Goal: Information Seeking & Learning: Check status

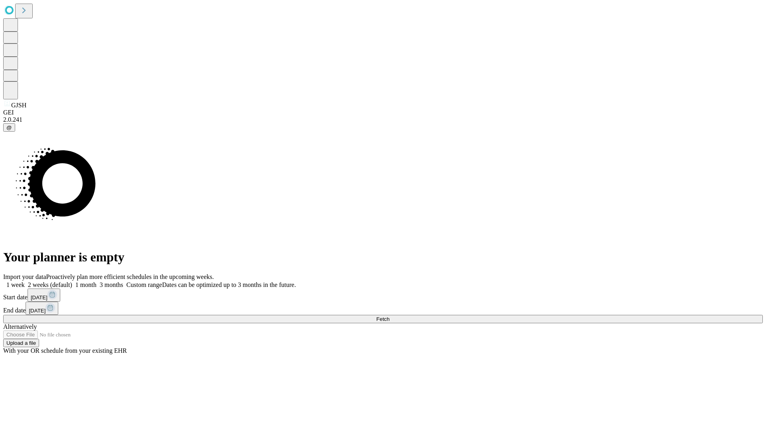
click at [389, 316] on span "Fetch" at bounding box center [382, 319] width 13 height 6
